Goal: Information Seeking & Learning: Understand process/instructions

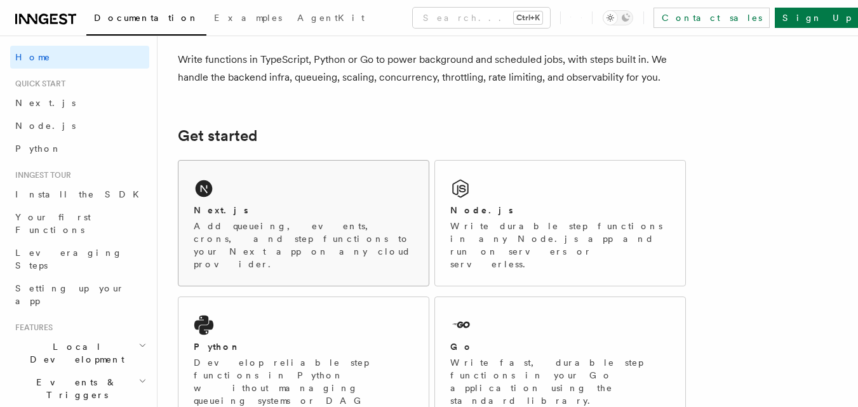
scroll to position [127, 0]
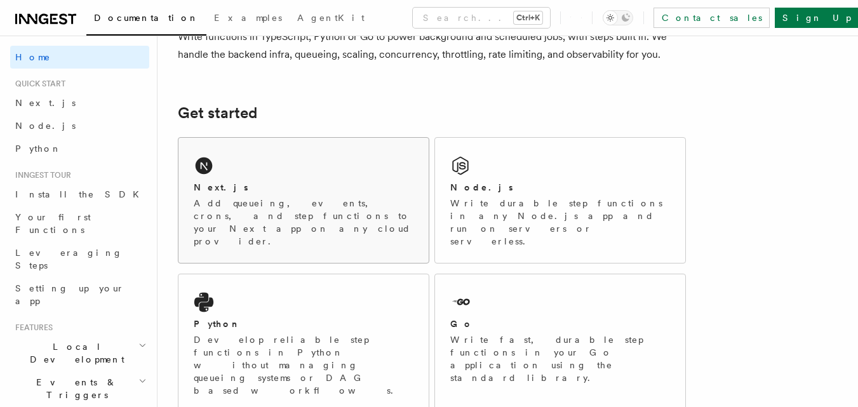
click at [347, 204] on p "Add queueing, events, crons, and step functions to your Next app on any cloud p…" at bounding box center [304, 222] width 220 height 51
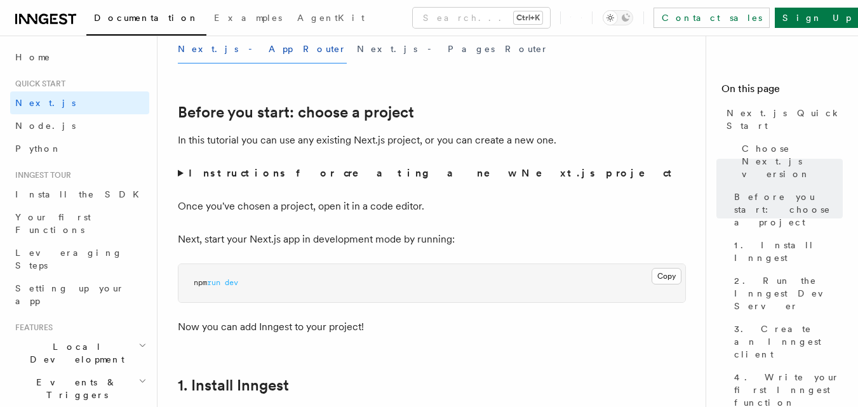
scroll to position [381, 0]
click at [180, 175] on summary "Instructions for creating a new Next.js project" at bounding box center [432, 174] width 508 height 18
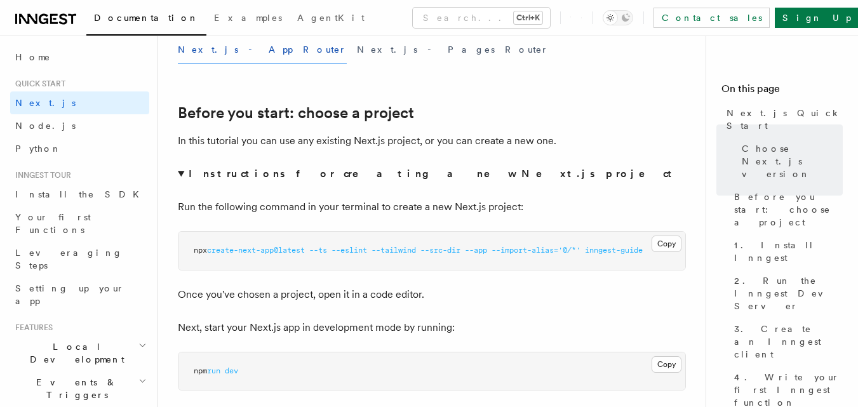
click at [641, 287] on p "Once you've chosen a project, open it in a code editor." at bounding box center [432, 295] width 508 height 18
click at [617, 204] on p "Run the following command in your terminal to create a new Next.js project:" at bounding box center [432, 207] width 508 height 18
click at [644, 182] on summary "Instructions for creating a new Next.js project" at bounding box center [432, 174] width 508 height 18
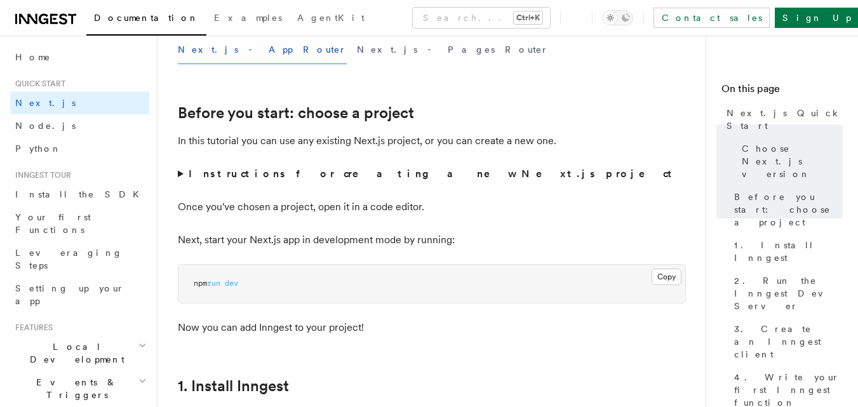
click at [185, 175] on summary "Instructions for creating a new Next.js project" at bounding box center [432, 174] width 508 height 18
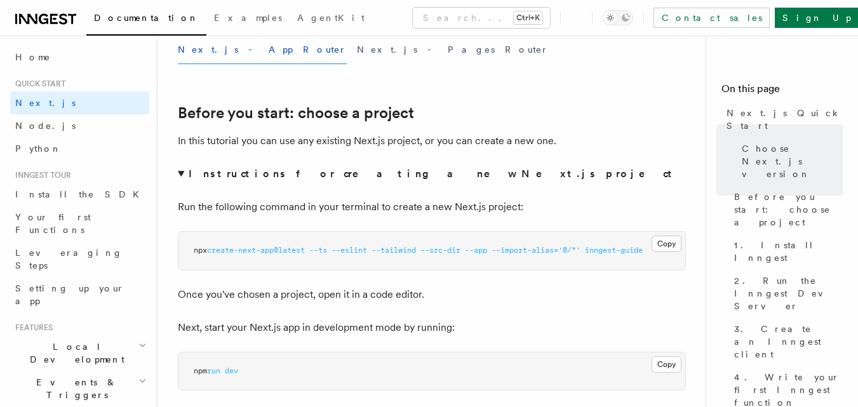
click at [674, 255] on pre "npx create-next-app@latest --ts --eslint --tailwind --src-dir --app --import-al…" at bounding box center [431, 251] width 507 height 38
click at [672, 244] on button "Copy Copied" at bounding box center [666, 244] width 30 height 17
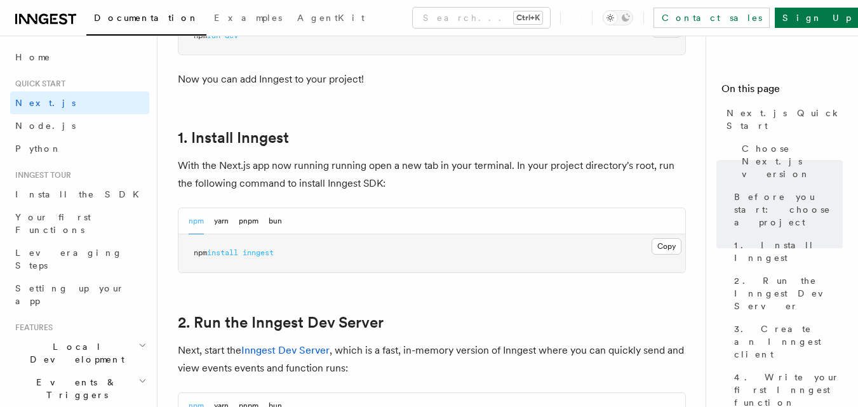
scroll to position [762, 0]
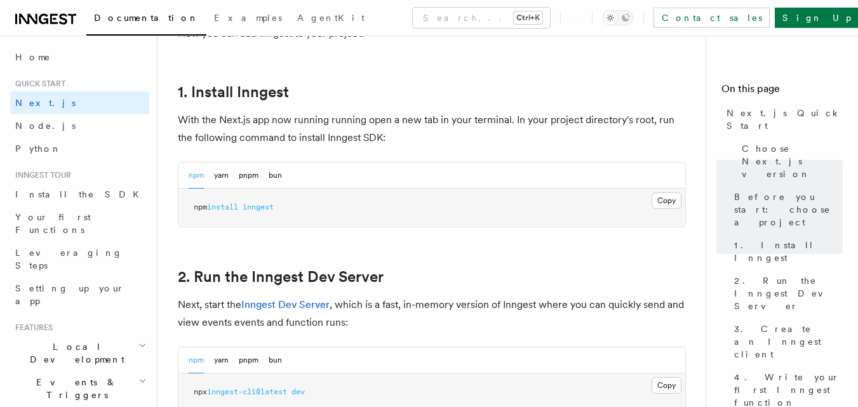
click at [674, 210] on pre "npm install inngest" at bounding box center [431, 208] width 507 height 38
click at [670, 204] on button "Copy Copied" at bounding box center [666, 200] width 30 height 17
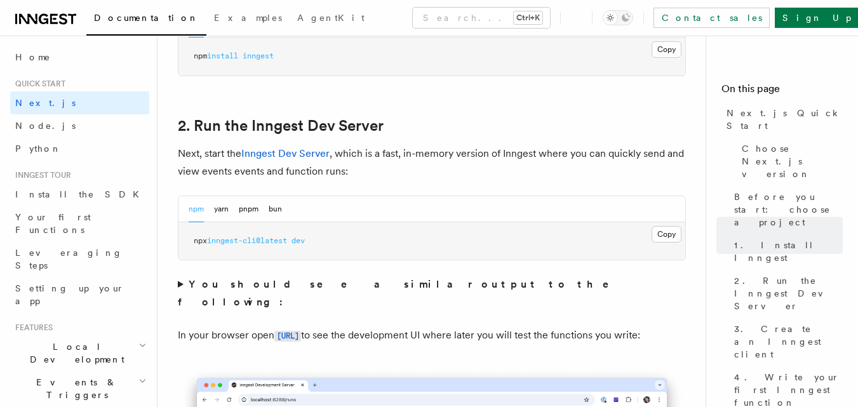
scroll to position [889, 0]
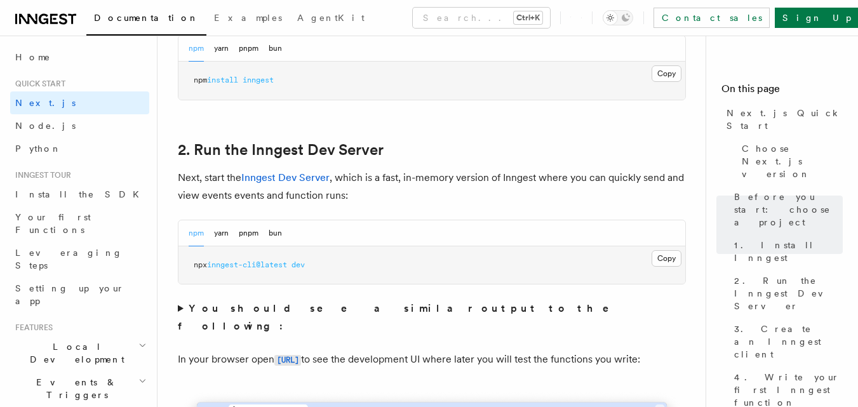
click at [649, 256] on pre "npx inngest-cli@latest dev" at bounding box center [431, 265] width 507 height 38
click at [661, 255] on button "Copy Copied" at bounding box center [666, 258] width 30 height 17
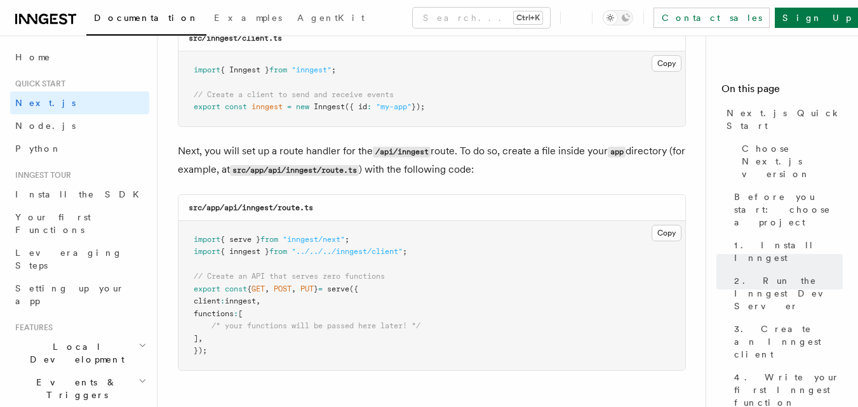
scroll to position [1714, 0]
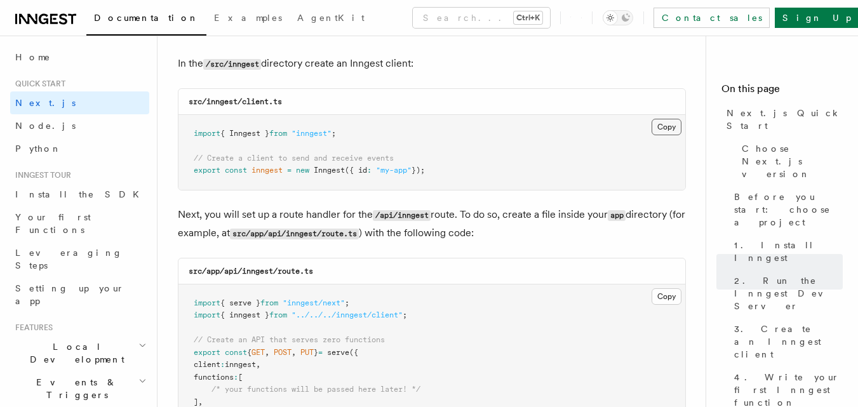
click at [675, 124] on button "Copy Copied" at bounding box center [666, 127] width 30 height 17
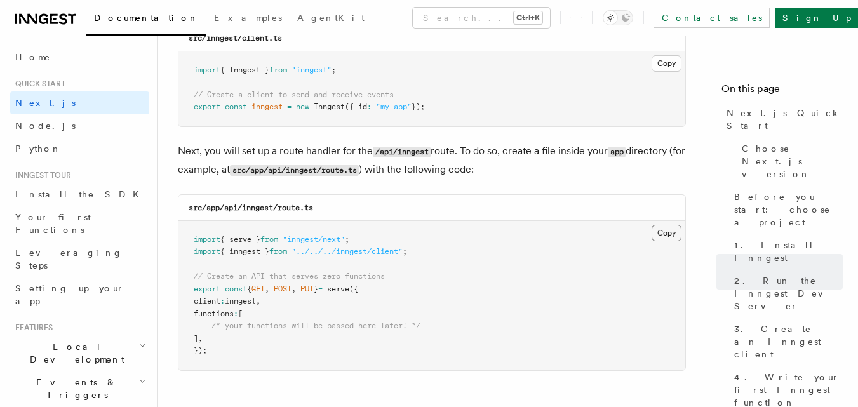
click at [674, 231] on button "Copy Copied" at bounding box center [666, 233] width 30 height 17
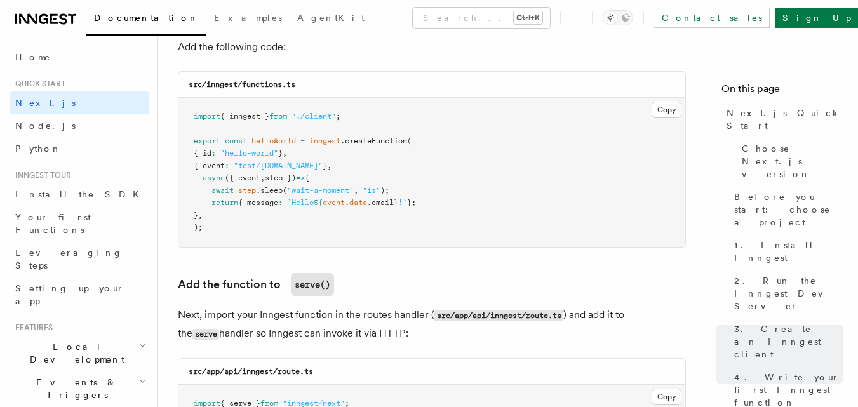
scroll to position [2349, 0]
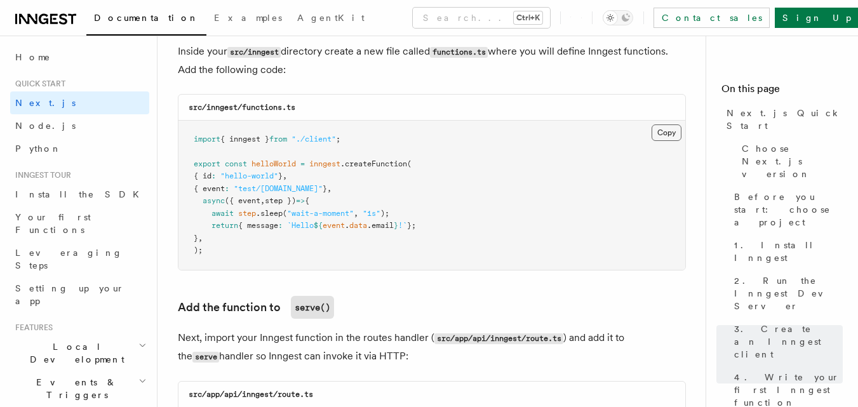
click at [663, 135] on button "Copy Copied" at bounding box center [666, 132] width 30 height 17
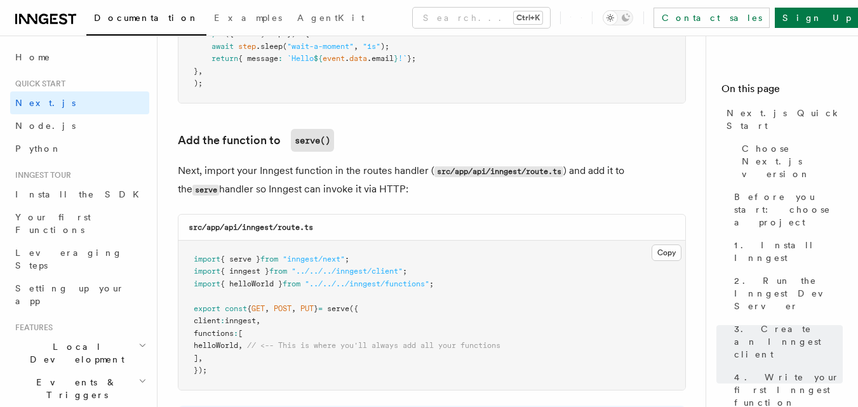
scroll to position [2539, 0]
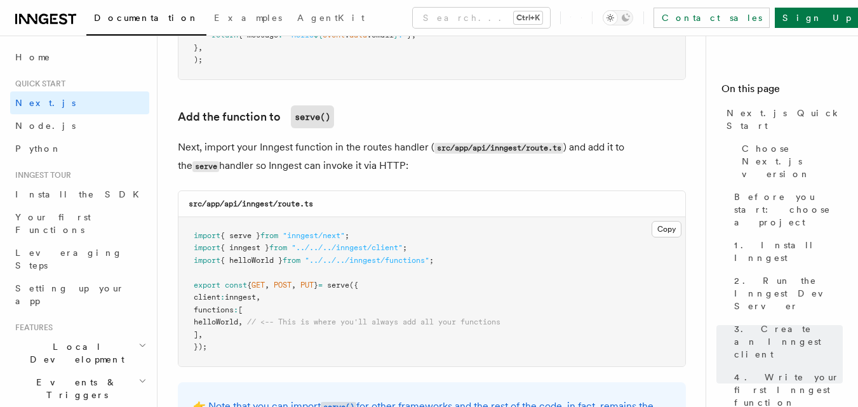
click at [238, 322] on span "helloWorld" at bounding box center [216, 321] width 44 height 9
copy span "helloWorld"
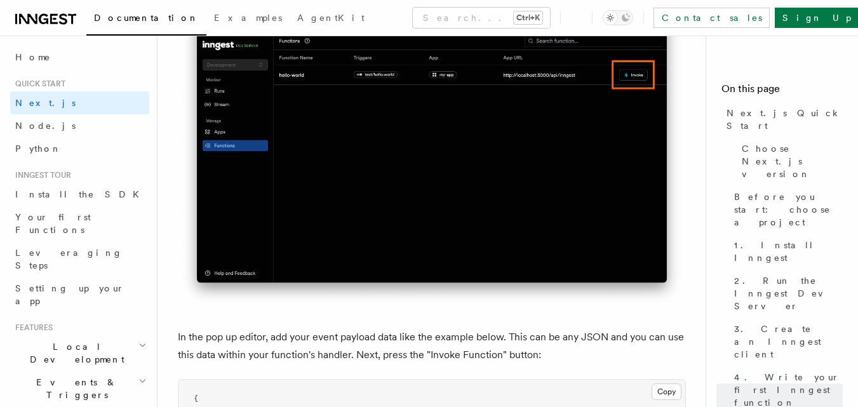
scroll to position [3745, 0]
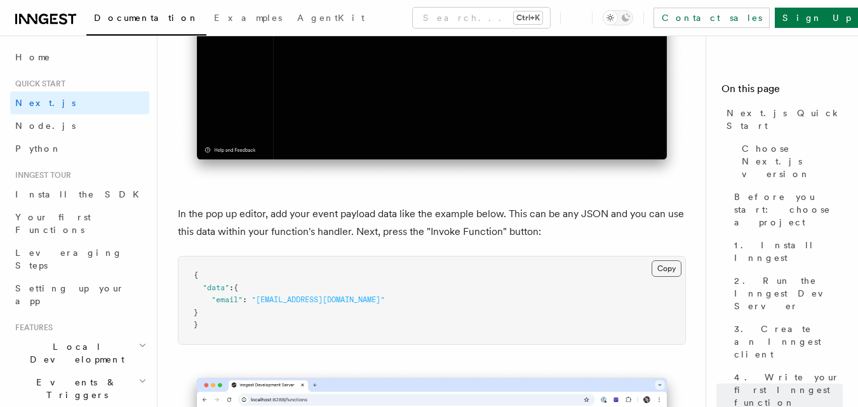
click at [671, 269] on button "Copy Copied" at bounding box center [666, 268] width 30 height 17
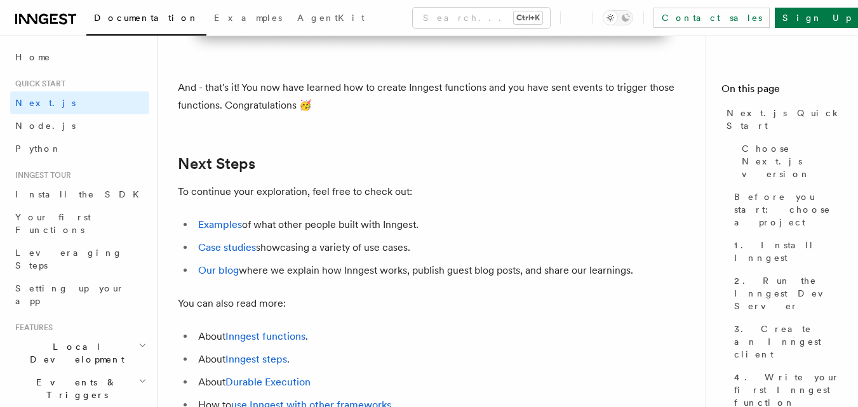
scroll to position [7935, 0]
click at [239, 233] on li "Examples of what other people built with Inngest." at bounding box center [439, 224] width 491 height 18
click at [233, 230] on link "Examples" at bounding box center [220, 224] width 44 height 12
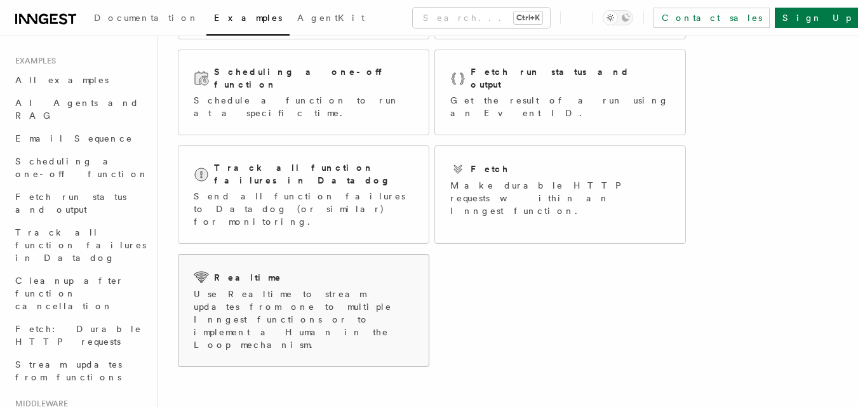
scroll to position [381, 0]
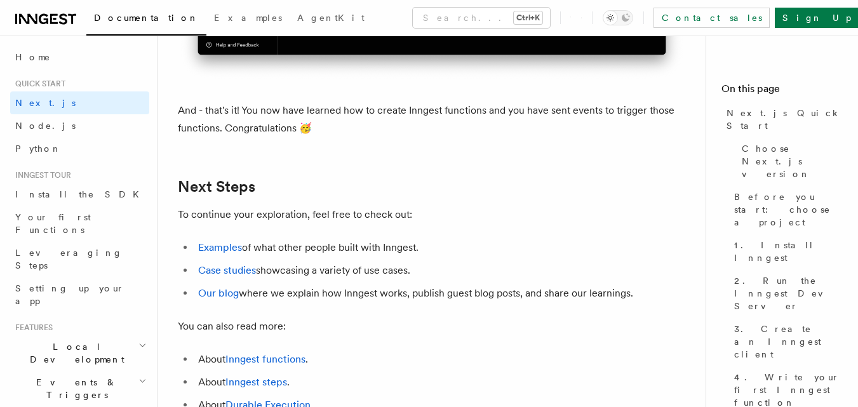
scroll to position [7855, 0]
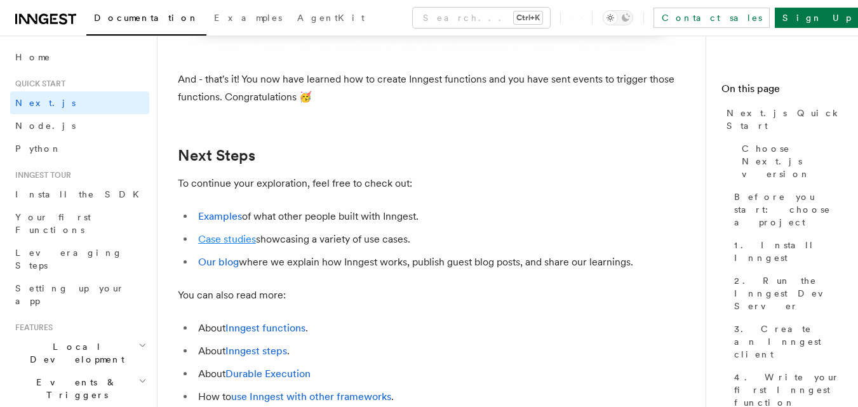
click at [234, 245] on link "Case studies" at bounding box center [227, 239] width 58 height 12
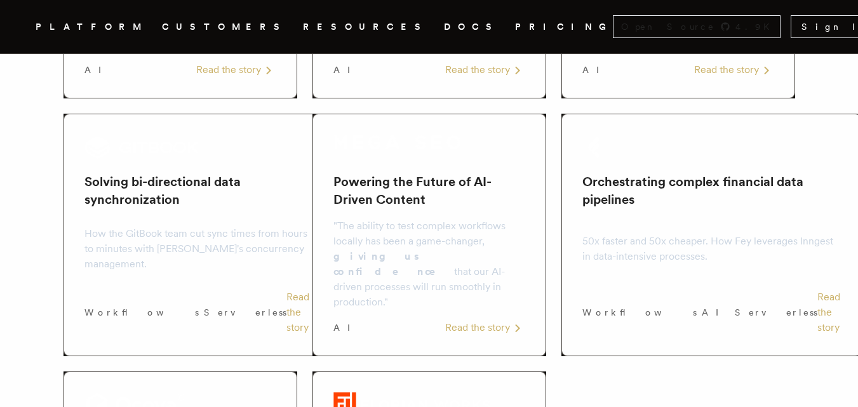
scroll to position [1139, 0]
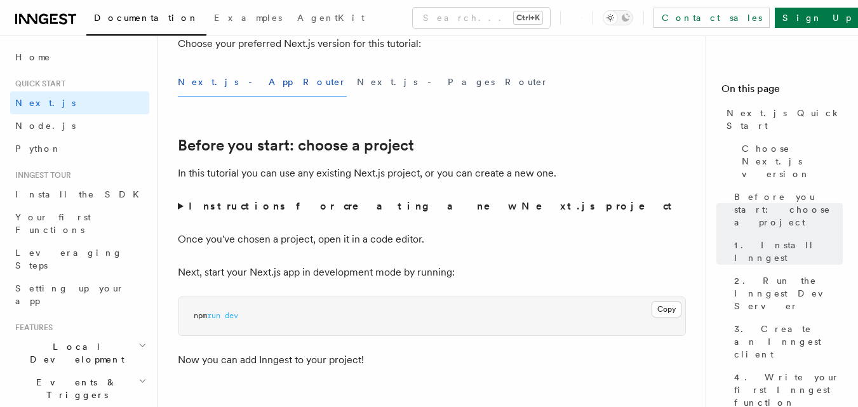
scroll to position [208, 0]
